Goal: Task Accomplishment & Management: Manage account settings

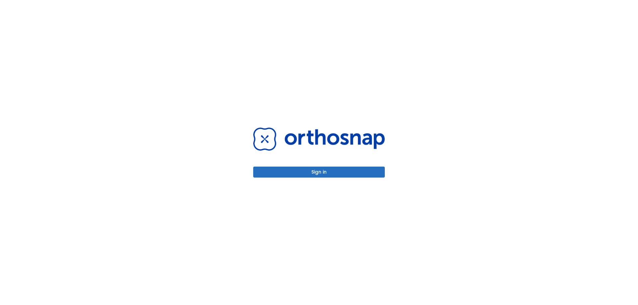
click at [335, 168] on button "Sign in" at bounding box center [319, 172] width 132 height 11
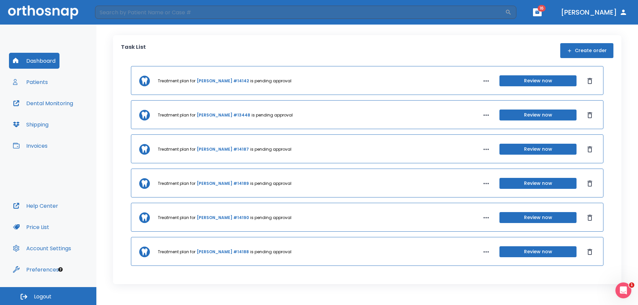
click at [209, 251] on link "[PERSON_NAME] #14188" at bounding box center [223, 252] width 52 height 6
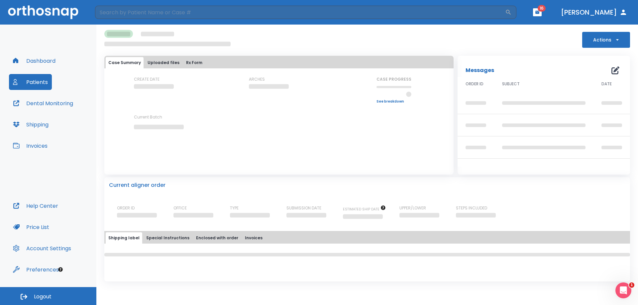
click at [618, 38] on icon "button" at bounding box center [617, 40] width 7 height 7
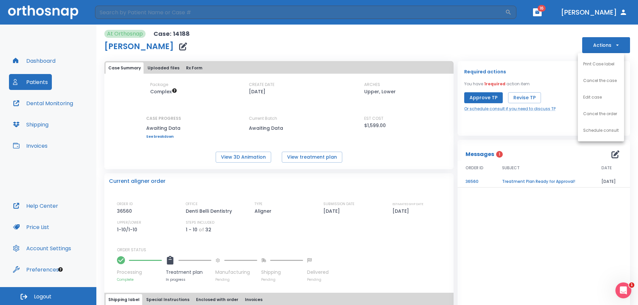
click at [474, 97] on div at bounding box center [319, 152] width 638 height 305
click at [482, 97] on button "Approve TP" at bounding box center [483, 97] width 39 height 11
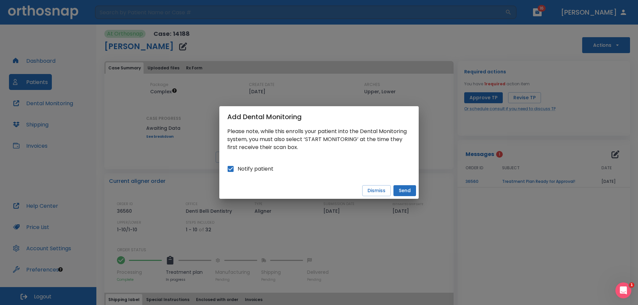
drag, startPoint x: 405, startPoint y: 192, endPoint x: 401, endPoint y: 228, distance: 35.8
click at [401, 228] on div "Add Dental Monitoring Please note, while this enrolls your patient into the Den…" at bounding box center [319, 152] width 638 height 305
click at [409, 192] on button "Send" at bounding box center [404, 190] width 23 height 11
click at [228, 171] on input "Notify patient" at bounding box center [231, 169] width 14 height 14
checkbox input "false"
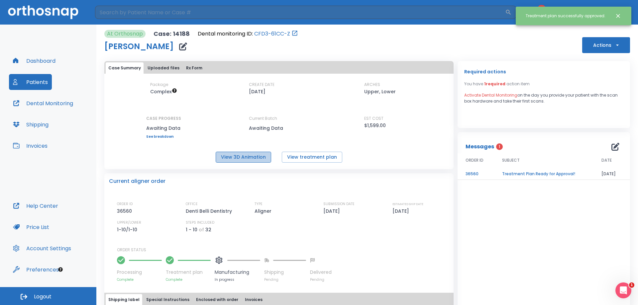
click at [243, 158] on button "View 3D Animation" at bounding box center [243, 157] width 55 height 11
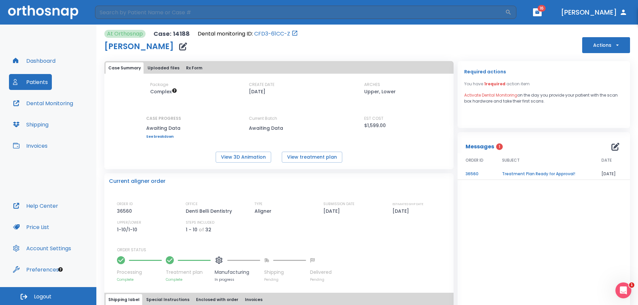
click at [42, 60] on button "Dashboard" at bounding box center [34, 61] width 50 height 16
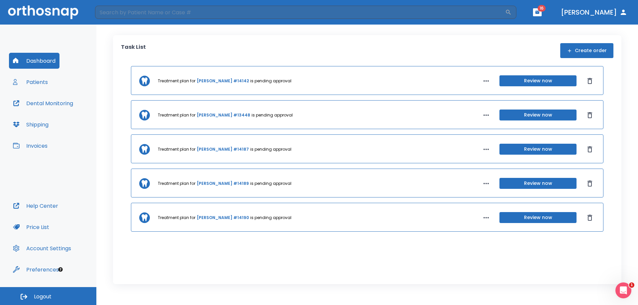
click at [537, 114] on button "Review now" at bounding box center [537, 115] width 77 height 11
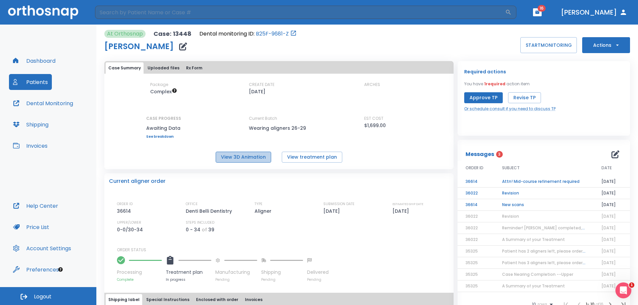
click at [244, 156] on button "View 3D Animation" at bounding box center [243, 157] width 55 height 11
click at [489, 97] on button "Approve TP" at bounding box center [483, 97] width 39 height 11
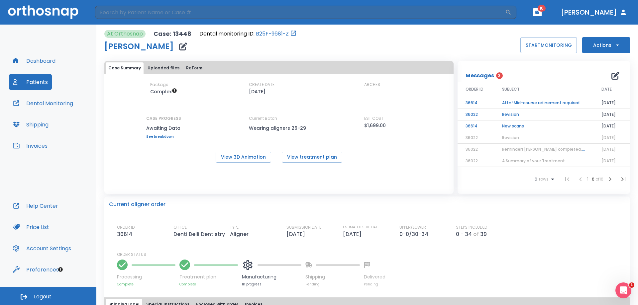
click at [611, 77] on icon "button" at bounding box center [615, 76] width 8 height 8
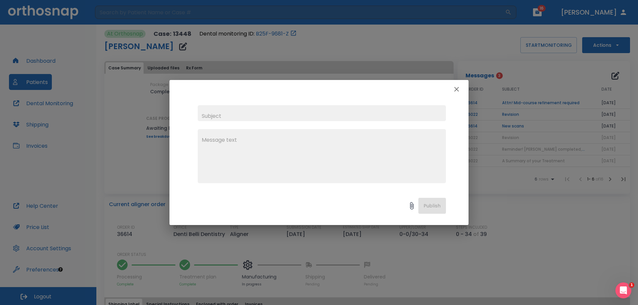
click at [277, 167] on textarea at bounding box center [322, 159] width 240 height 46
type textarea "#"
type textarea "Do you think #6 and 7 could be positioned more straight?"
click at [229, 118] on input "text" at bounding box center [322, 113] width 248 height 16
type input "Revision"
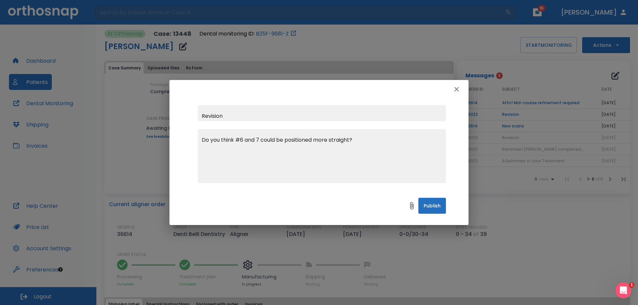
click at [199, 140] on div "Do you think #6 and 7 could be positioned more straight? x" at bounding box center [322, 156] width 248 height 54
click at [203, 140] on textarea "Do you think #6 and 7 could be positioned more straight?" at bounding box center [322, 159] width 240 height 46
type textarea "Sorry, just approved the case but wondering if you think #6 and 7 could be posi…"
click at [430, 209] on button "Publish" at bounding box center [432, 206] width 28 height 16
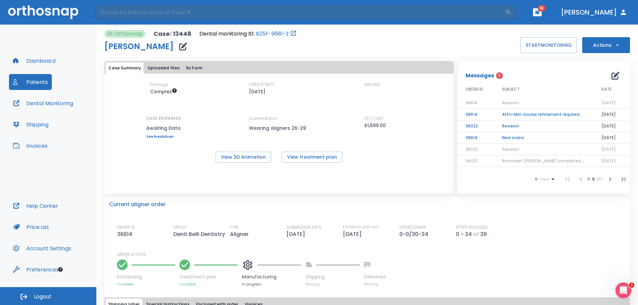
drag, startPoint x: 438, startPoint y: 210, endPoint x: 37, endPoint y: 65, distance: 426.8
click at [37, 65] on button "Dashboard" at bounding box center [34, 61] width 50 height 16
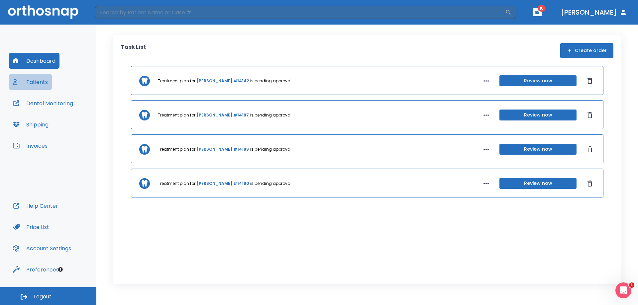
click at [28, 83] on button "Patients" at bounding box center [30, 82] width 43 height 16
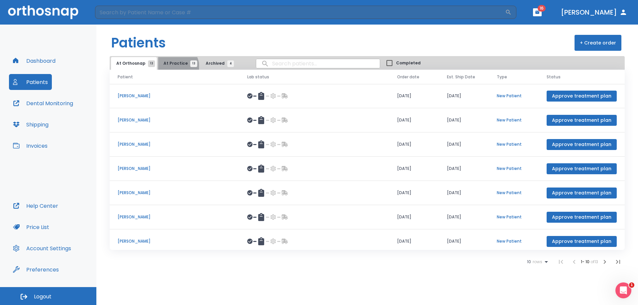
click at [173, 67] on button "At Practice 13" at bounding box center [178, 63] width 41 height 13
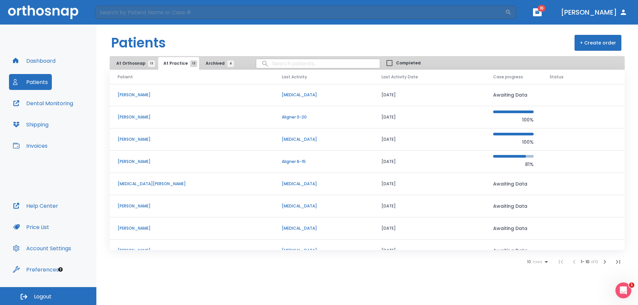
click at [126, 67] on button "At Orthosnap 13" at bounding box center [134, 63] width 46 height 13
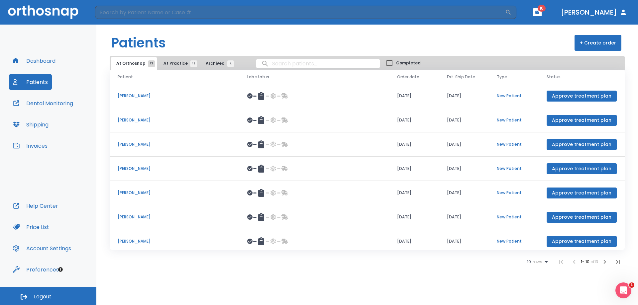
click at [299, 64] on input "search" at bounding box center [318, 63] width 124 height 13
type input "deb"
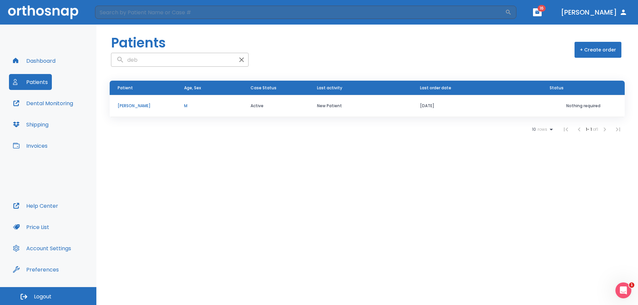
click at [130, 107] on p "[PERSON_NAME]" at bounding box center [143, 106] width 50 height 6
